Goal: Task Accomplishment & Management: Use online tool/utility

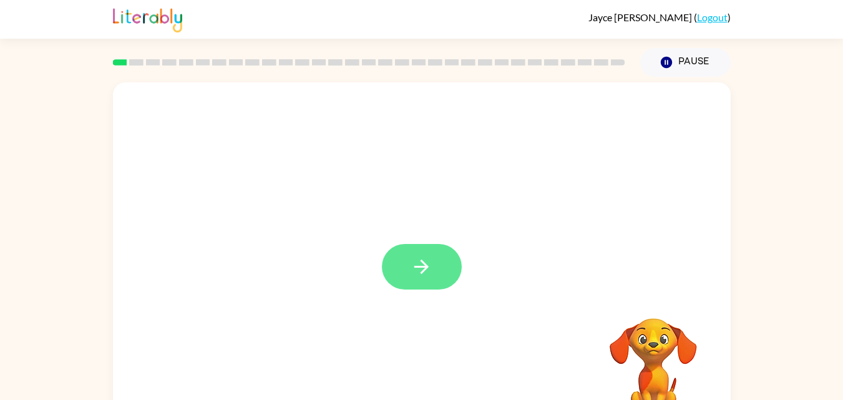
click at [423, 269] on icon "button" at bounding box center [422, 267] width 22 height 22
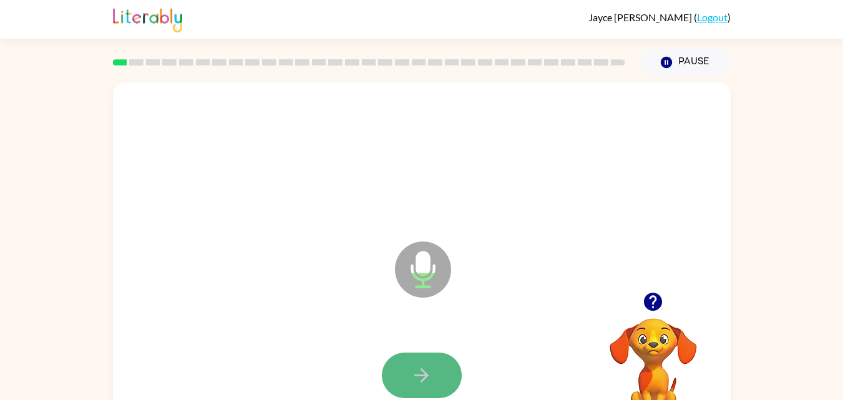
click at [408, 378] on button "button" at bounding box center [422, 376] width 80 height 46
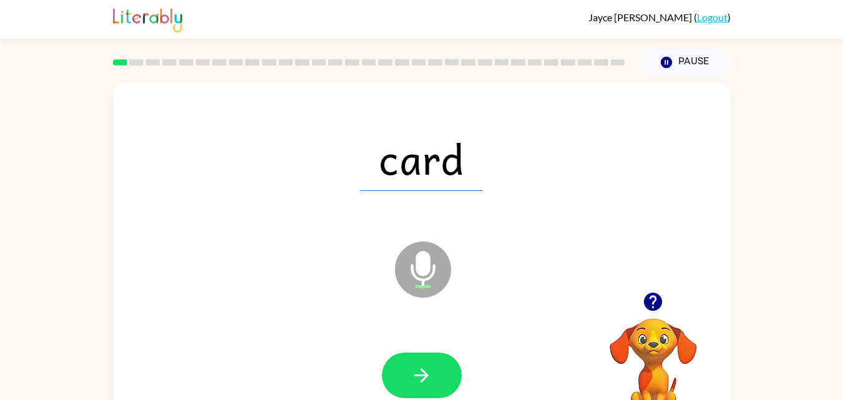
scroll to position [25, 0]
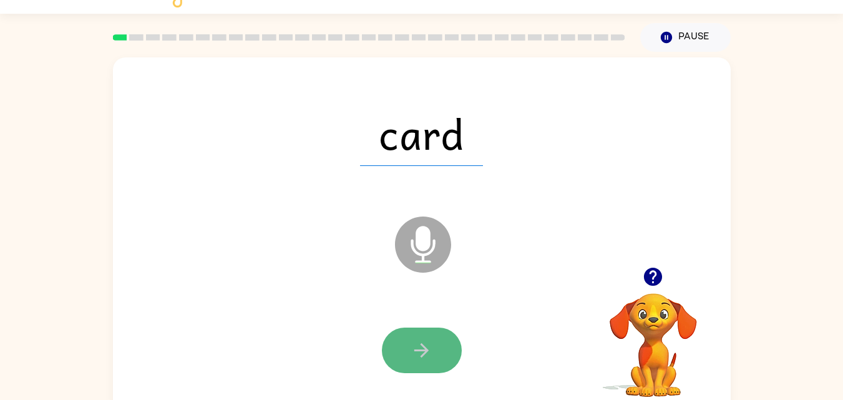
click at [429, 328] on button "button" at bounding box center [422, 351] width 80 height 46
click at [429, 358] on icon "button" at bounding box center [422, 351] width 22 height 22
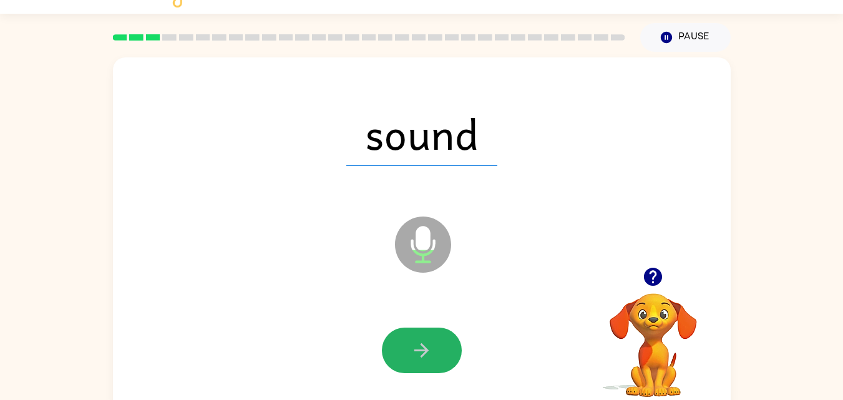
click at [429, 358] on icon "button" at bounding box center [422, 351] width 22 height 22
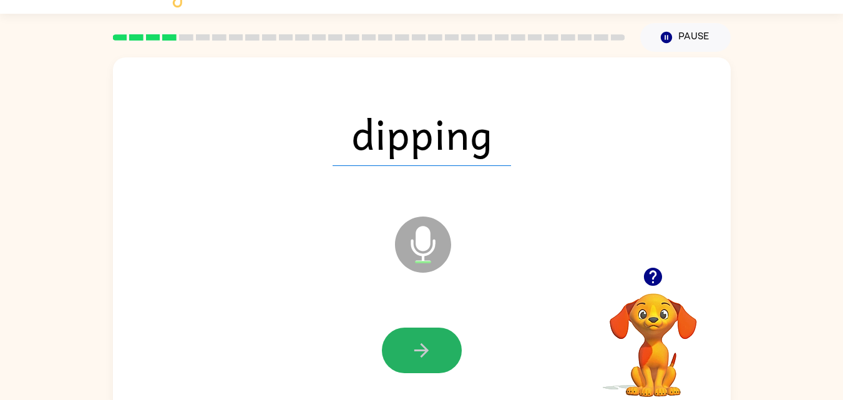
click at [429, 358] on icon "button" at bounding box center [422, 351] width 22 height 22
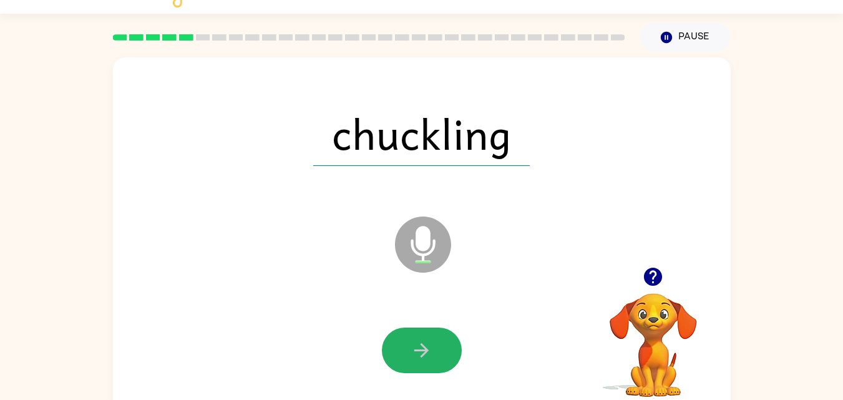
click at [429, 358] on icon "button" at bounding box center [422, 351] width 22 height 22
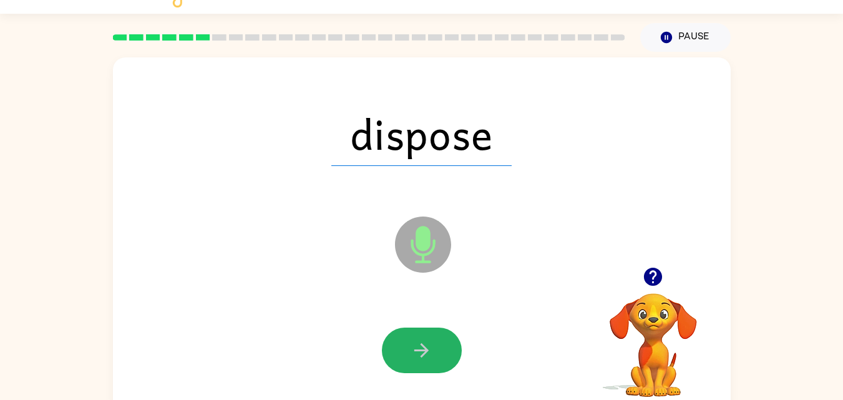
click at [429, 358] on icon "button" at bounding box center [422, 351] width 22 height 22
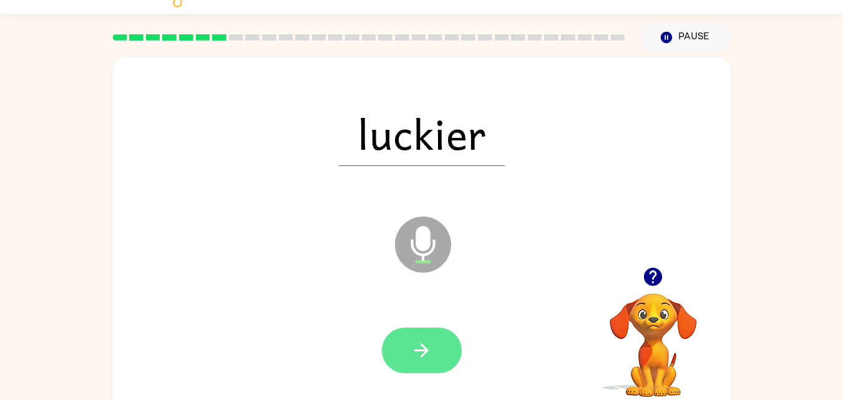
click at [427, 351] on icon "button" at bounding box center [422, 350] width 14 height 14
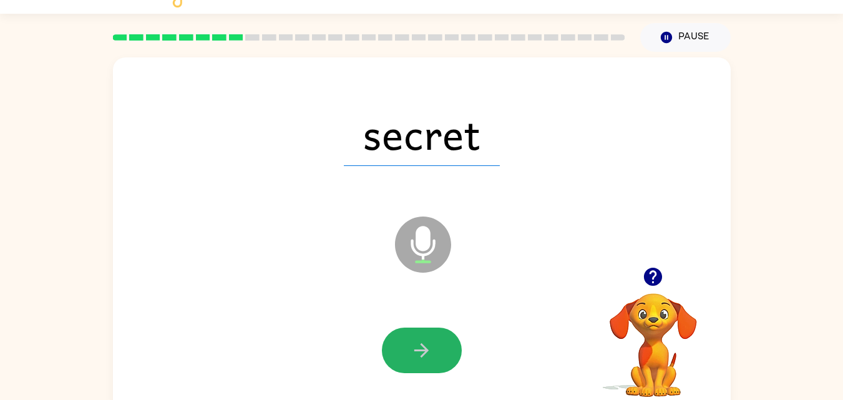
click at [427, 351] on icon "button" at bounding box center [422, 350] width 14 height 14
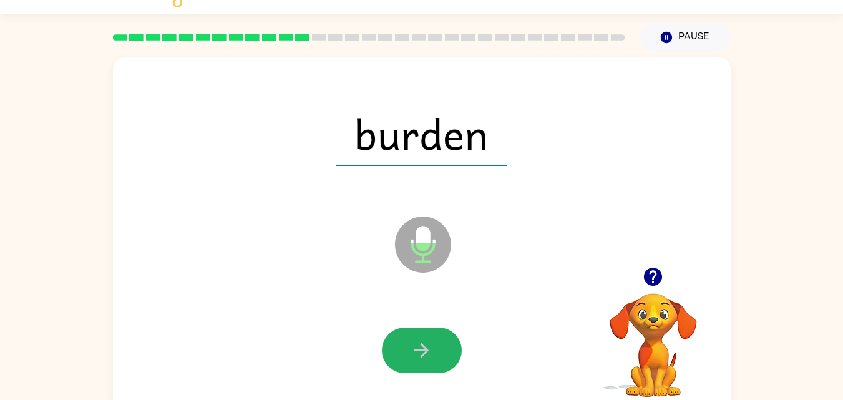
click at [427, 351] on icon "button" at bounding box center [422, 350] width 14 height 14
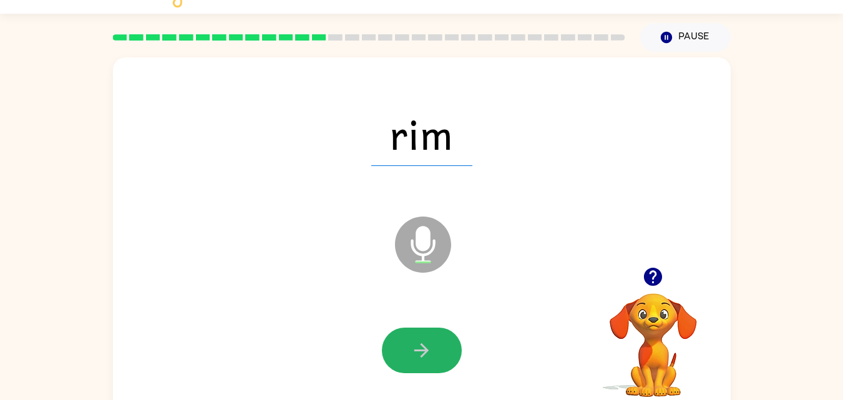
click at [427, 351] on icon "button" at bounding box center [422, 350] width 14 height 14
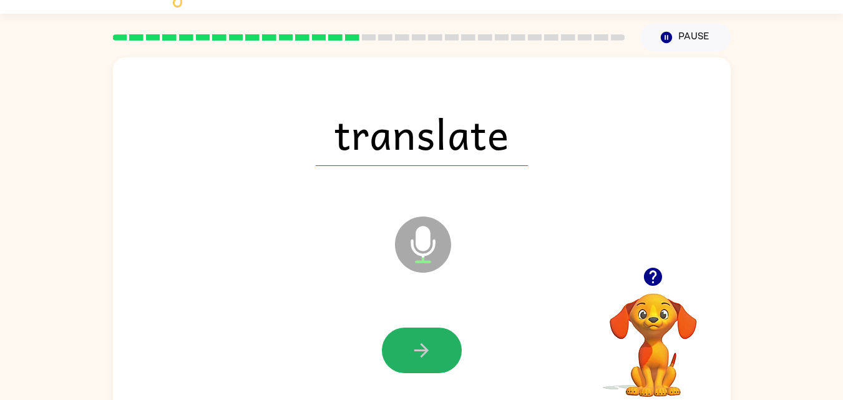
click at [427, 351] on icon "button" at bounding box center [422, 350] width 14 height 14
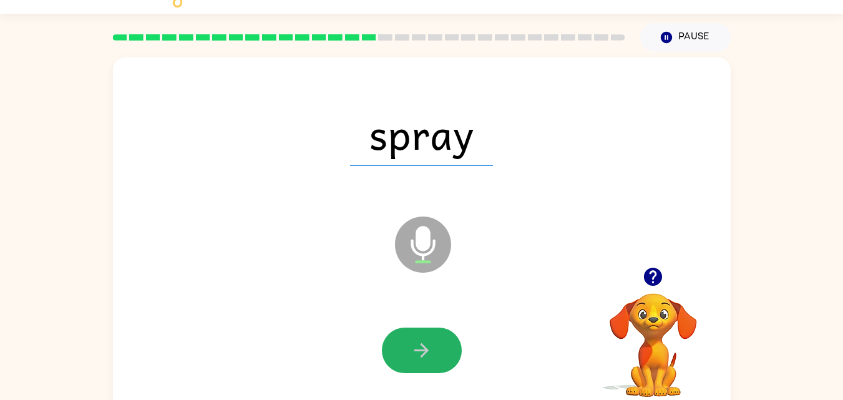
click at [427, 351] on icon "button" at bounding box center [422, 350] width 14 height 14
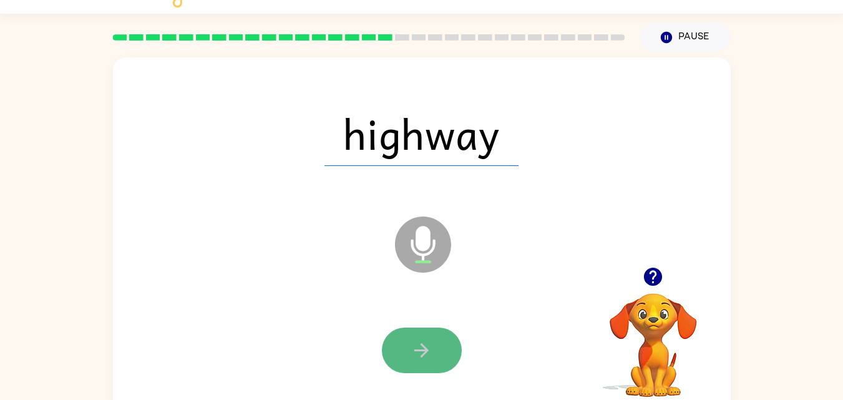
click at [419, 346] on icon "button" at bounding box center [422, 351] width 22 height 22
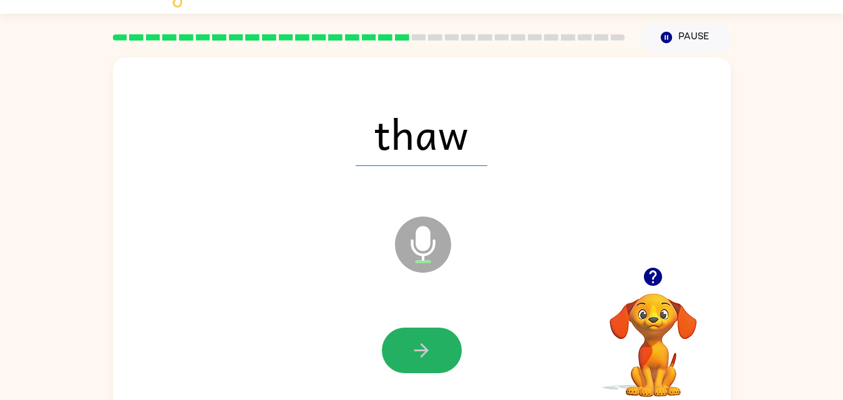
click at [419, 346] on icon "button" at bounding box center [422, 351] width 22 height 22
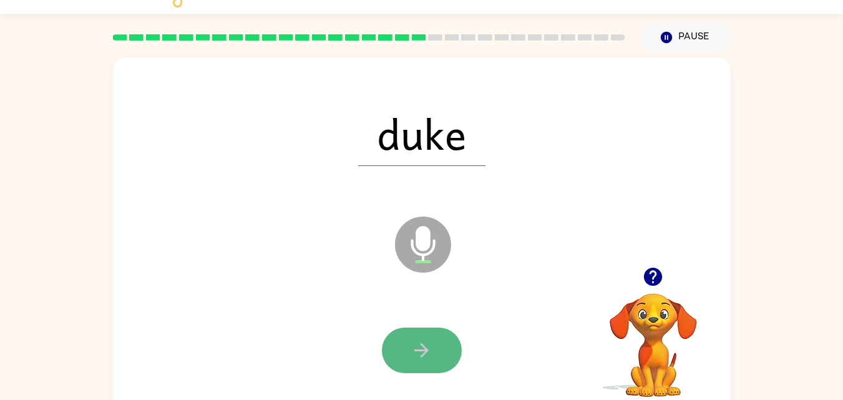
click at [410, 341] on button "button" at bounding box center [422, 351] width 80 height 46
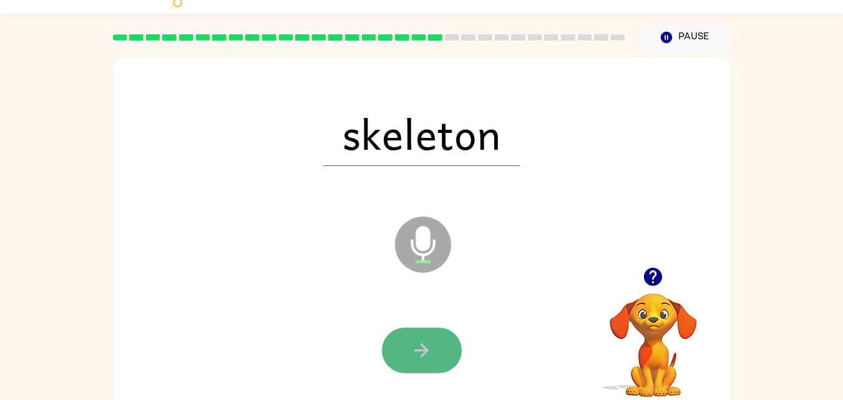
click at [415, 350] on icon "button" at bounding box center [422, 350] width 14 height 14
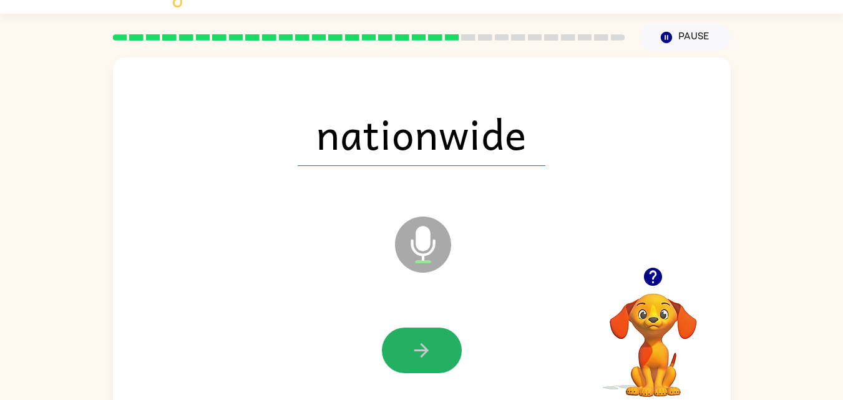
click at [415, 350] on icon "button" at bounding box center [422, 350] width 14 height 14
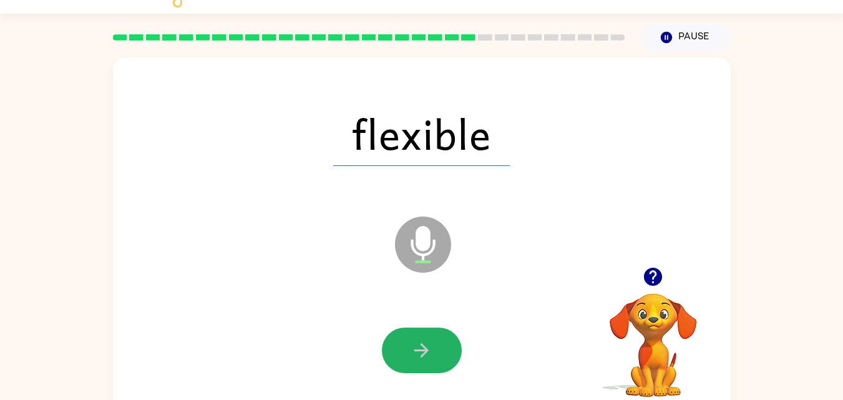
click at [415, 350] on icon "button" at bounding box center [422, 350] width 14 height 14
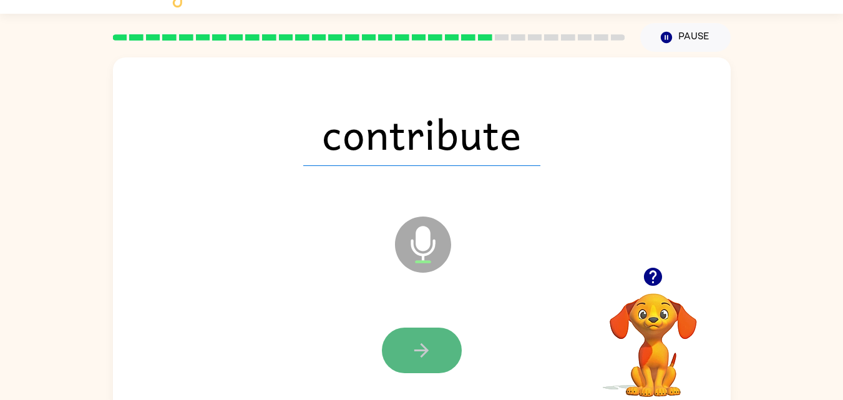
click at [411, 349] on icon "button" at bounding box center [422, 351] width 22 height 22
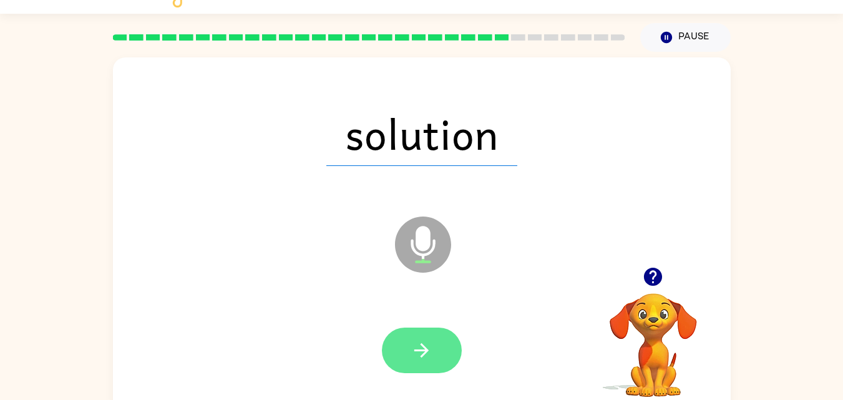
click at [431, 351] on icon "button" at bounding box center [422, 351] width 22 height 22
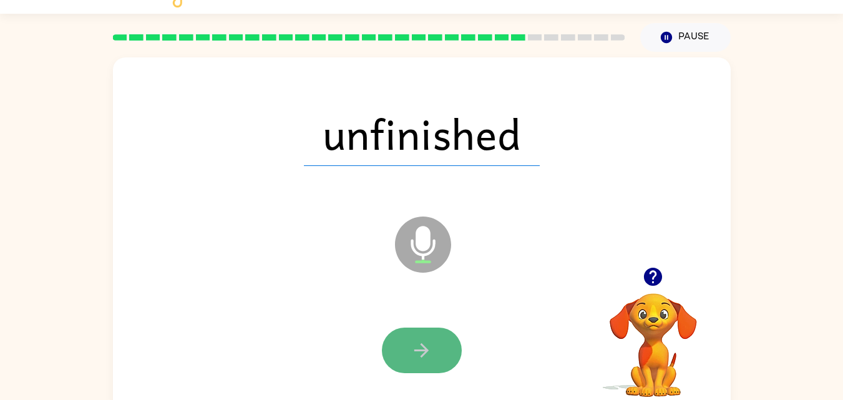
click at [411, 350] on icon "button" at bounding box center [422, 351] width 22 height 22
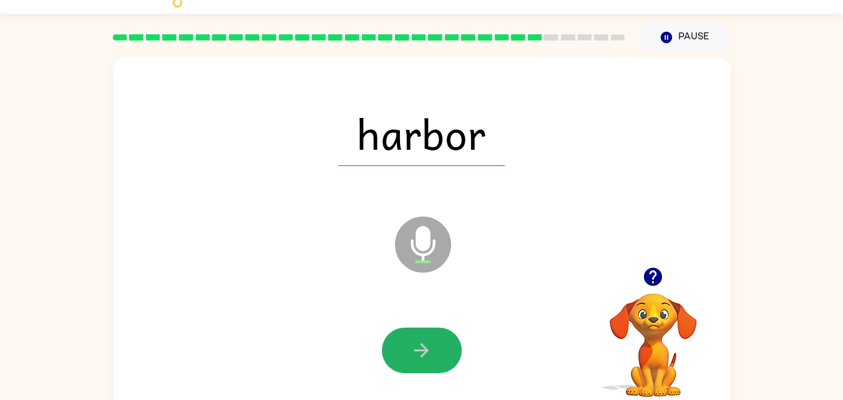
click at [411, 350] on icon "button" at bounding box center [422, 351] width 22 height 22
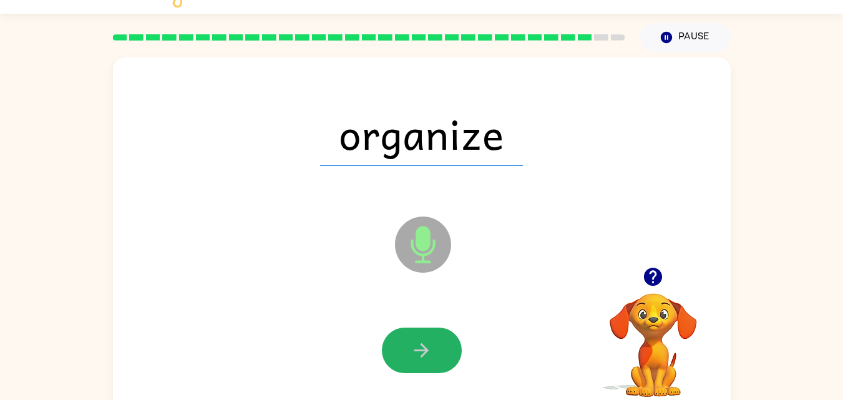
click at [411, 350] on icon "button" at bounding box center [422, 351] width 22 height 22
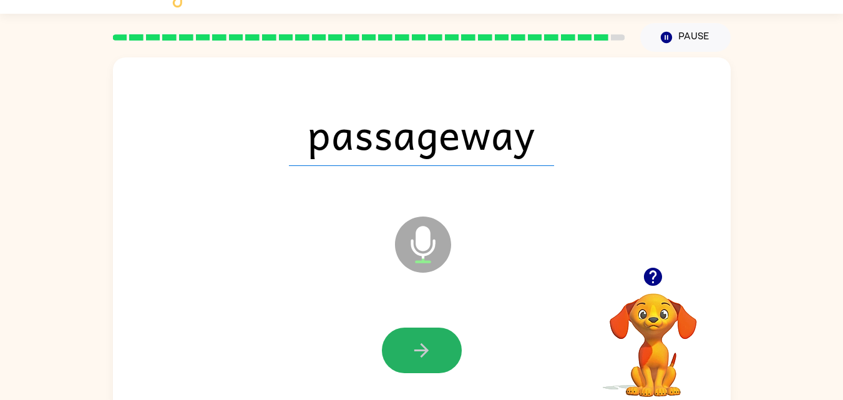
click at [411, 350] on icon "button" at bounding box center [422, 351] width 22 height 22
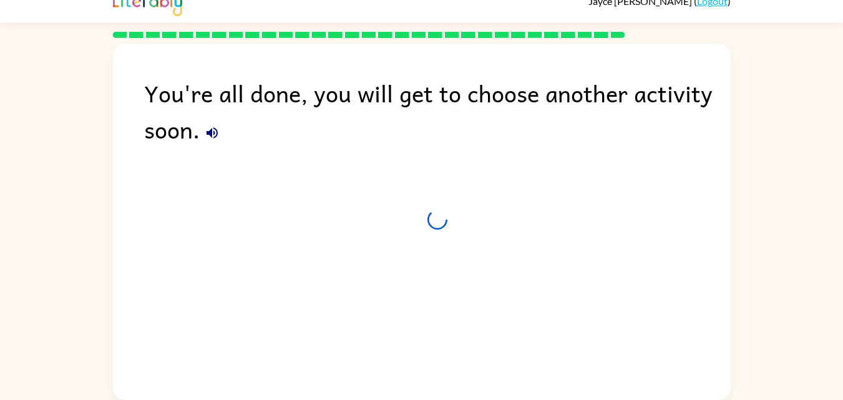
scroll to position [16, 0]
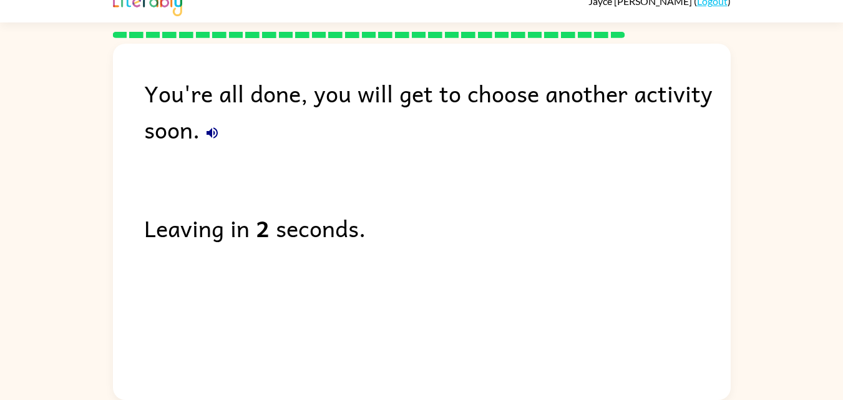
click at [209, 130] on icon "button" at bounding box center [212, 132] width 15 height 15
